Goal: Communication & Community: Answer question/provide support

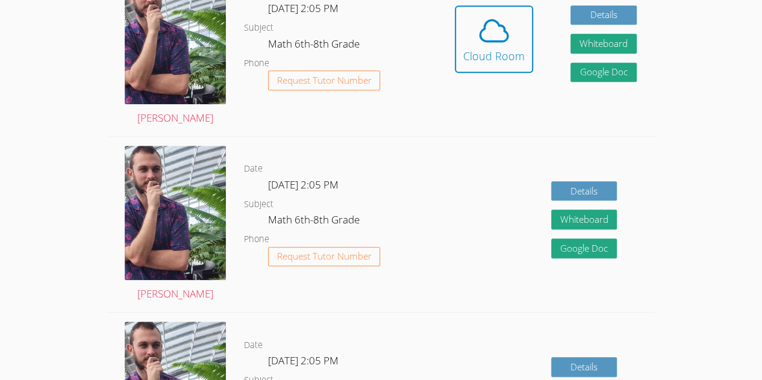
scroll to position [389, 0]
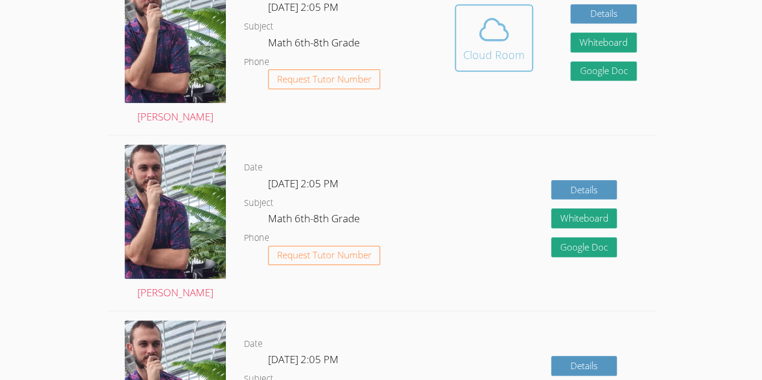
click at [499, 21] on icon at bounding box center [494, 30] width 34 height 34
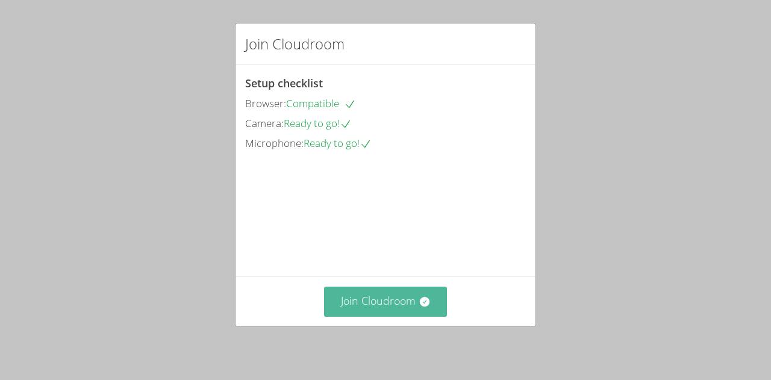
click at [376, 309] on button "Join Cloudroom" at bounding box center [385, 301] width 123 height 29
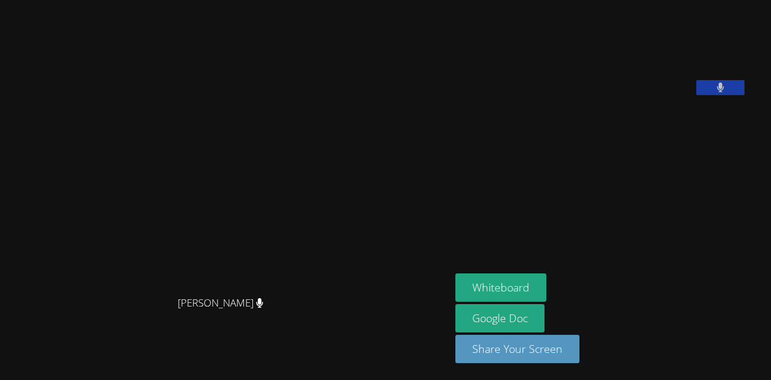
click at [726, 95] on button at bounding box center [720, 87] width 48 height 15
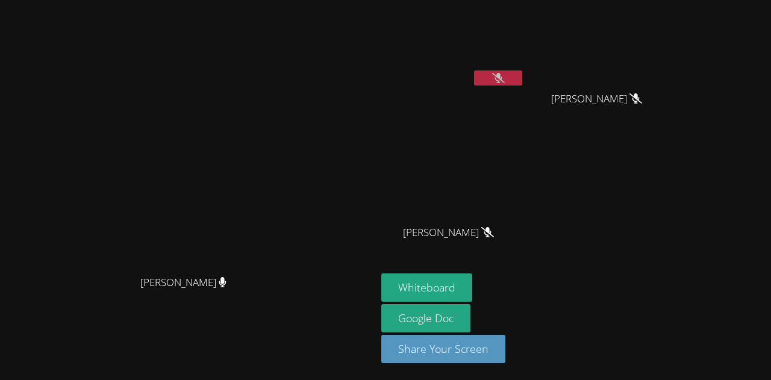
click at [672, 266] on div "[PERSON_NAME] Saint Fleur [PERSON_NAME] [PERSON_NAME] [PERSON_NAME] Wenley [PER…" at bounding box center [526, 136] width 291 height 262
click at [371, 317] on div "[PERSON_NAME]" at bounding box center [188, 293] width 367 height 48
click at [472, 288] on button "Whiteboard" at bounding box center [426, 287] width 91 height 28
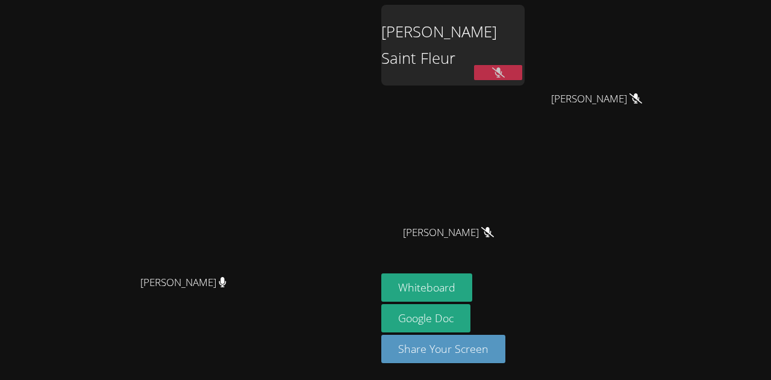
drag, startPoint x: 355, startPoint y: 46, endPoint x: 355, endPoint y: 15, distance: 31.3
click at [355, 15] on div "[PERSON_NAME] [PERSON_NAME]" at bounding box center [188, 190] width 367 height 370
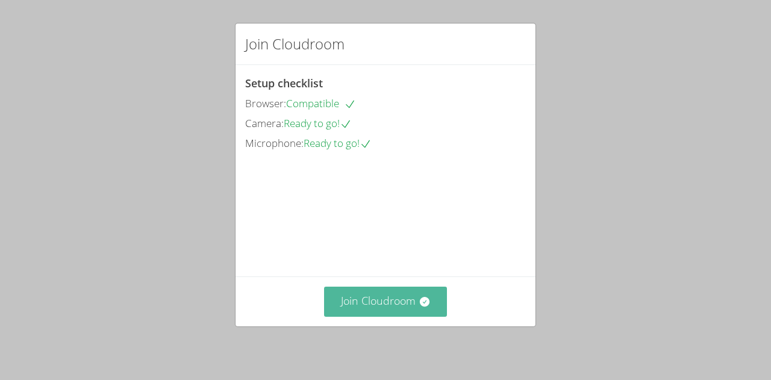
click at [402, 303] on button "Join Cloudroom" at bounding box center [385, 301] width 123 height 29
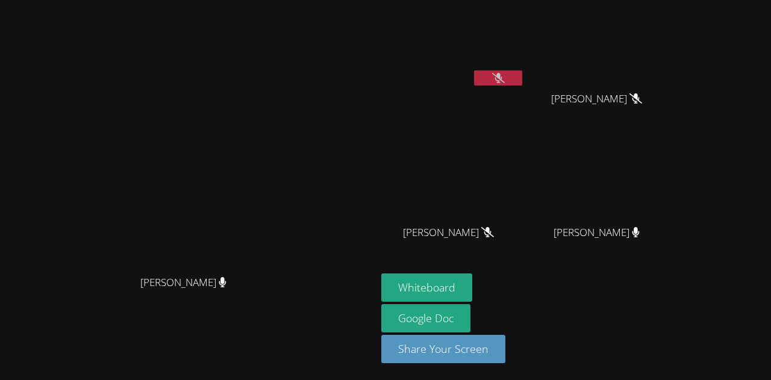
drag, startPoint x: 452, startPoint y: 84, endPoint x: 542, endPoint y: -73, distance: 180.7
click at [542, 0] on html "Zachary D'Esposito Zachary D'Esposito Eduardo Estimable Saint Fleur Roberto Raf…" at bounding box center [385, 190] width 771 height 380
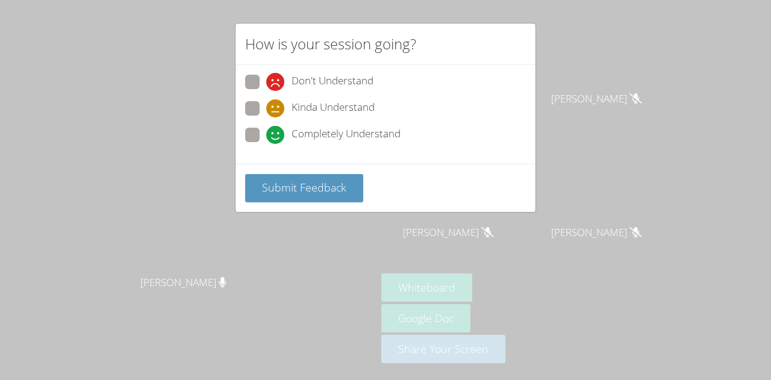
click at [266, 144] on span at bounding box center [266, 144] width 0 height 0
click at [266, 131] on input "Completely Understand" at bounding box center [271, 133] width 10 height 10
radio input "true"
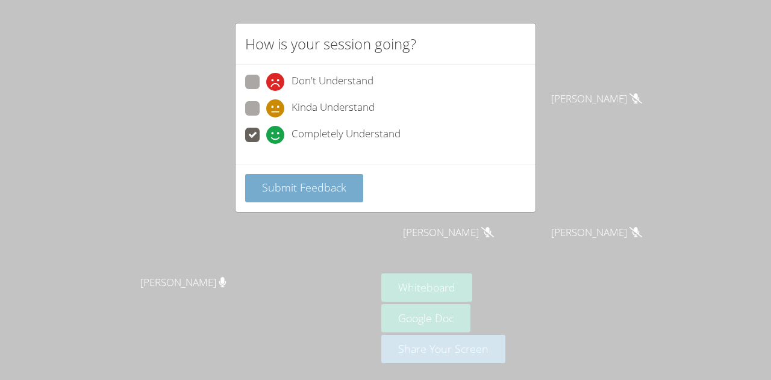
click at [298, 182] on span "Submit Feedback" at bounding box center [304, 187] width 84 height 14
